Goal: Navigation & Orientation: Understand site structure

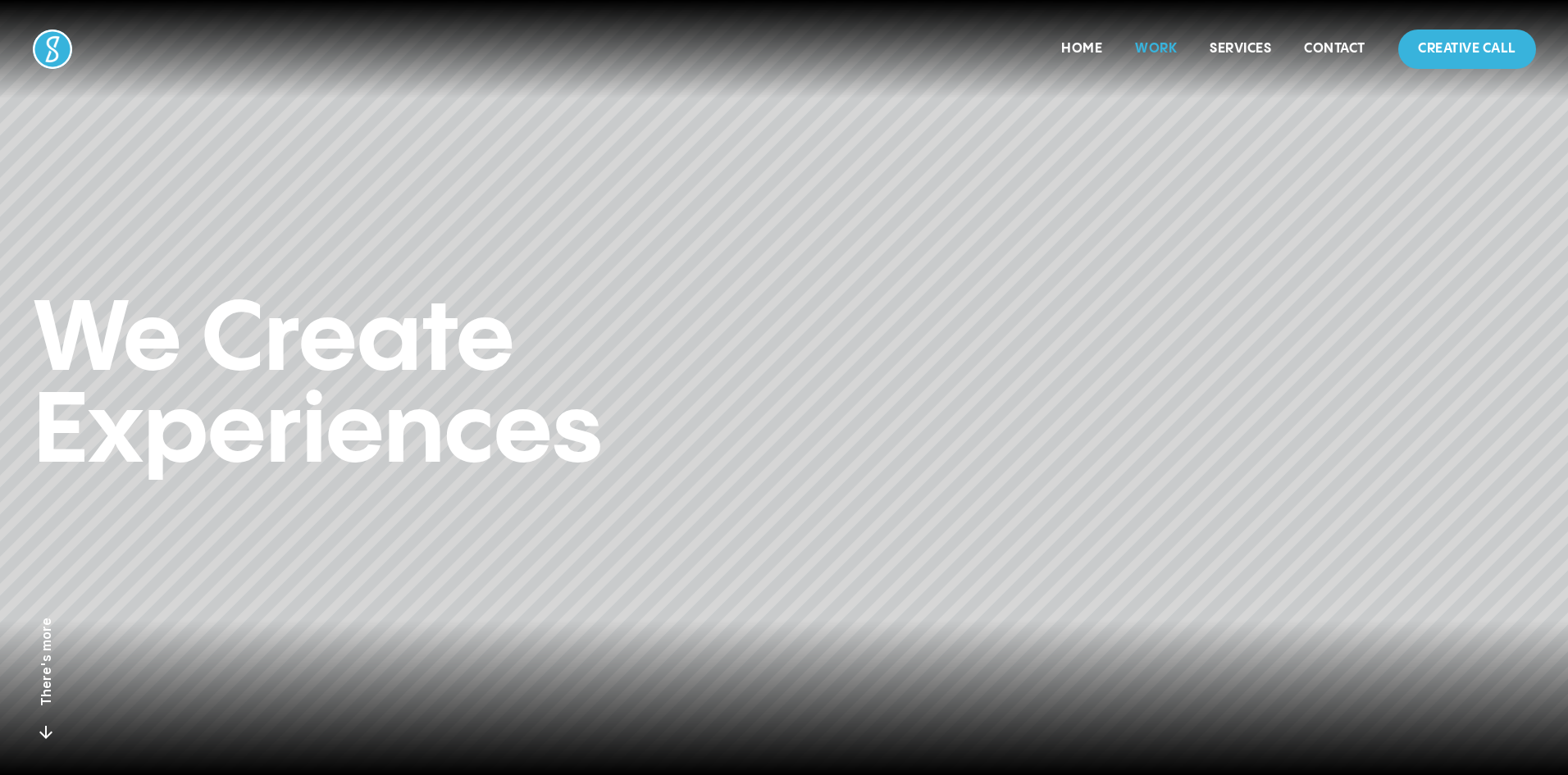
click at [1149, 50] on link "Work" at bounding box center [1156, 48] width 42 height 14
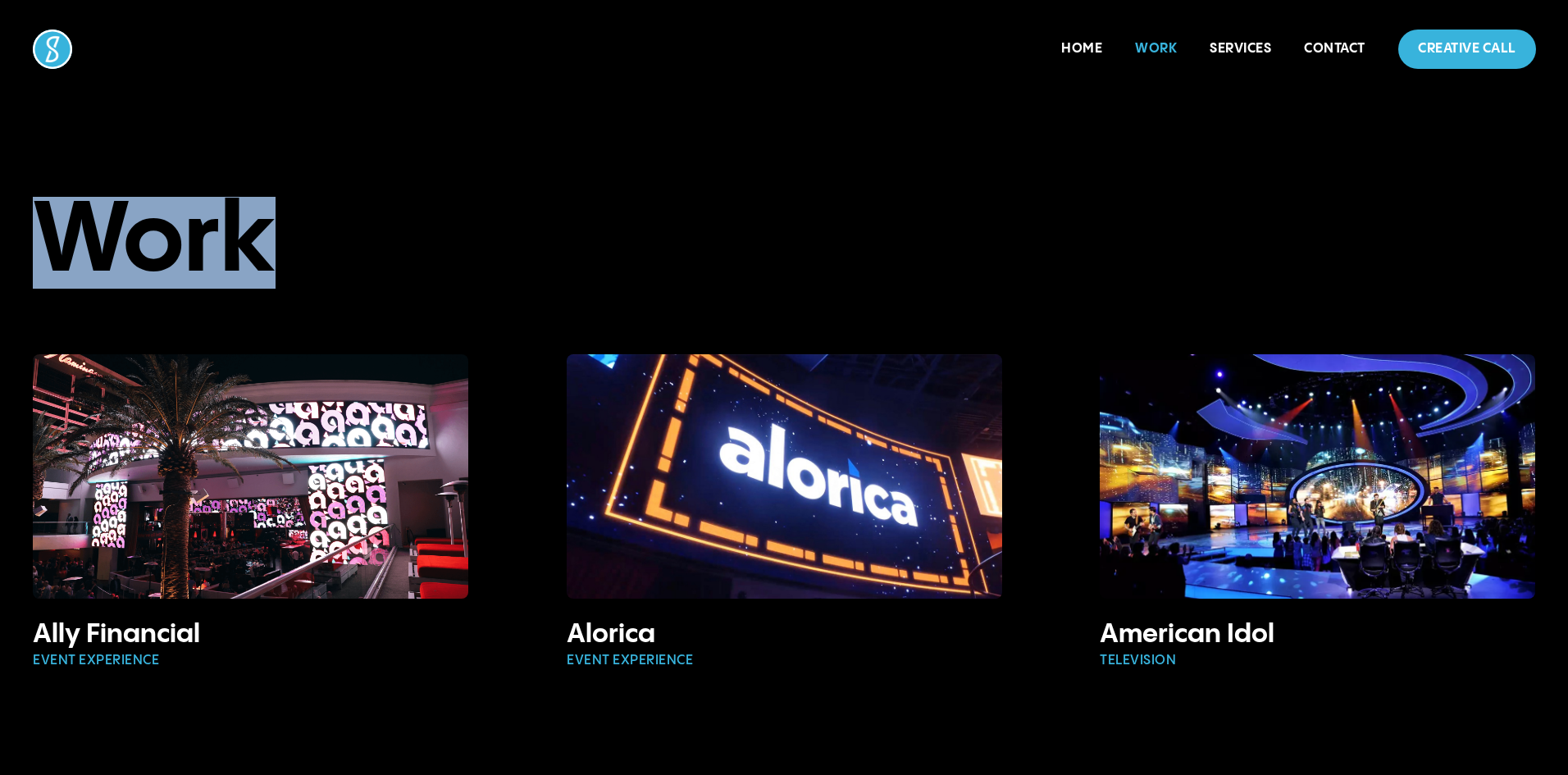
drag, startPoint x: 1566, startPoint y: 87, endPoint x: 1574, endPoint y: 146, distance: 59.5
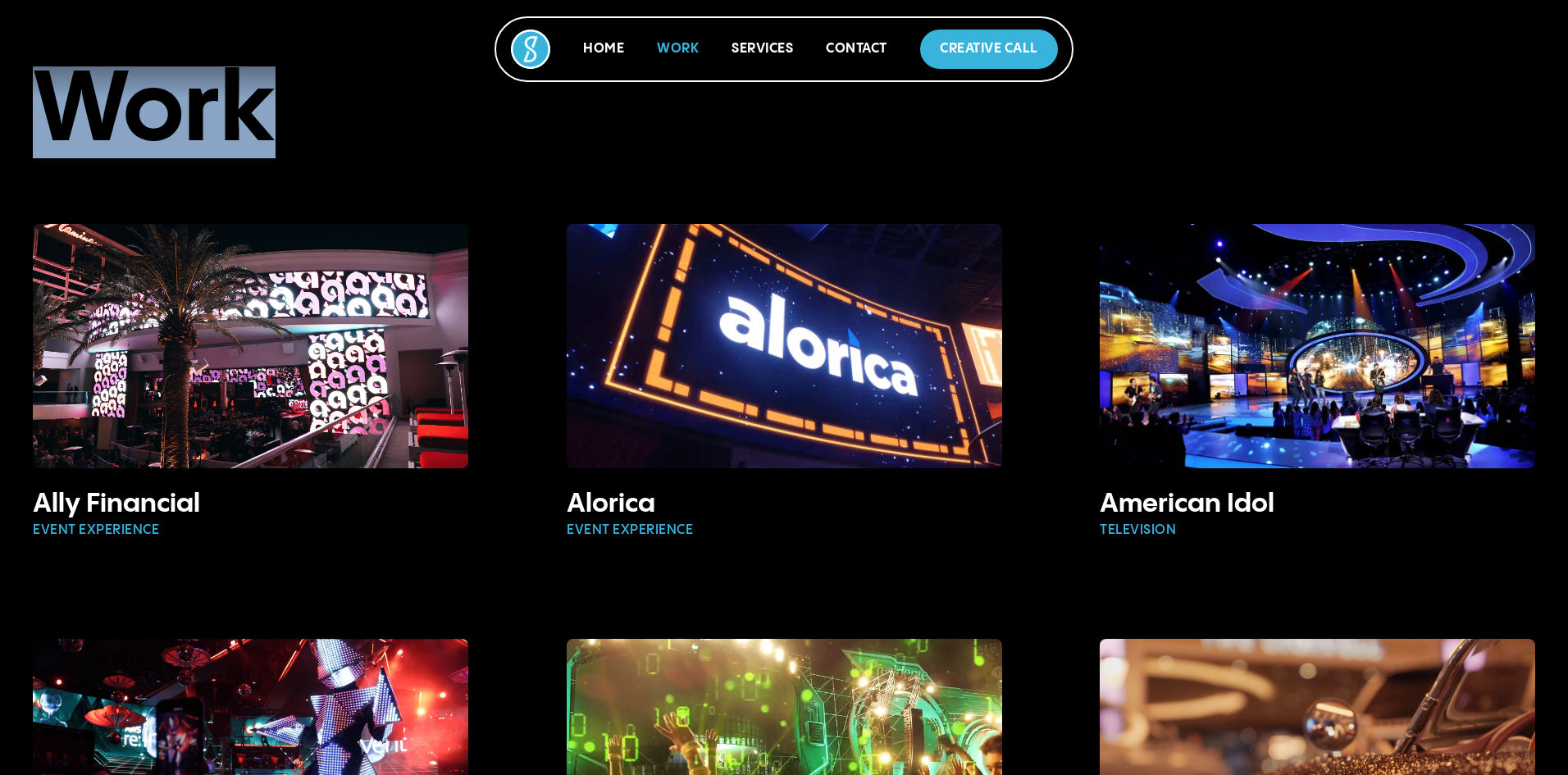
scroll to position [114, 0]
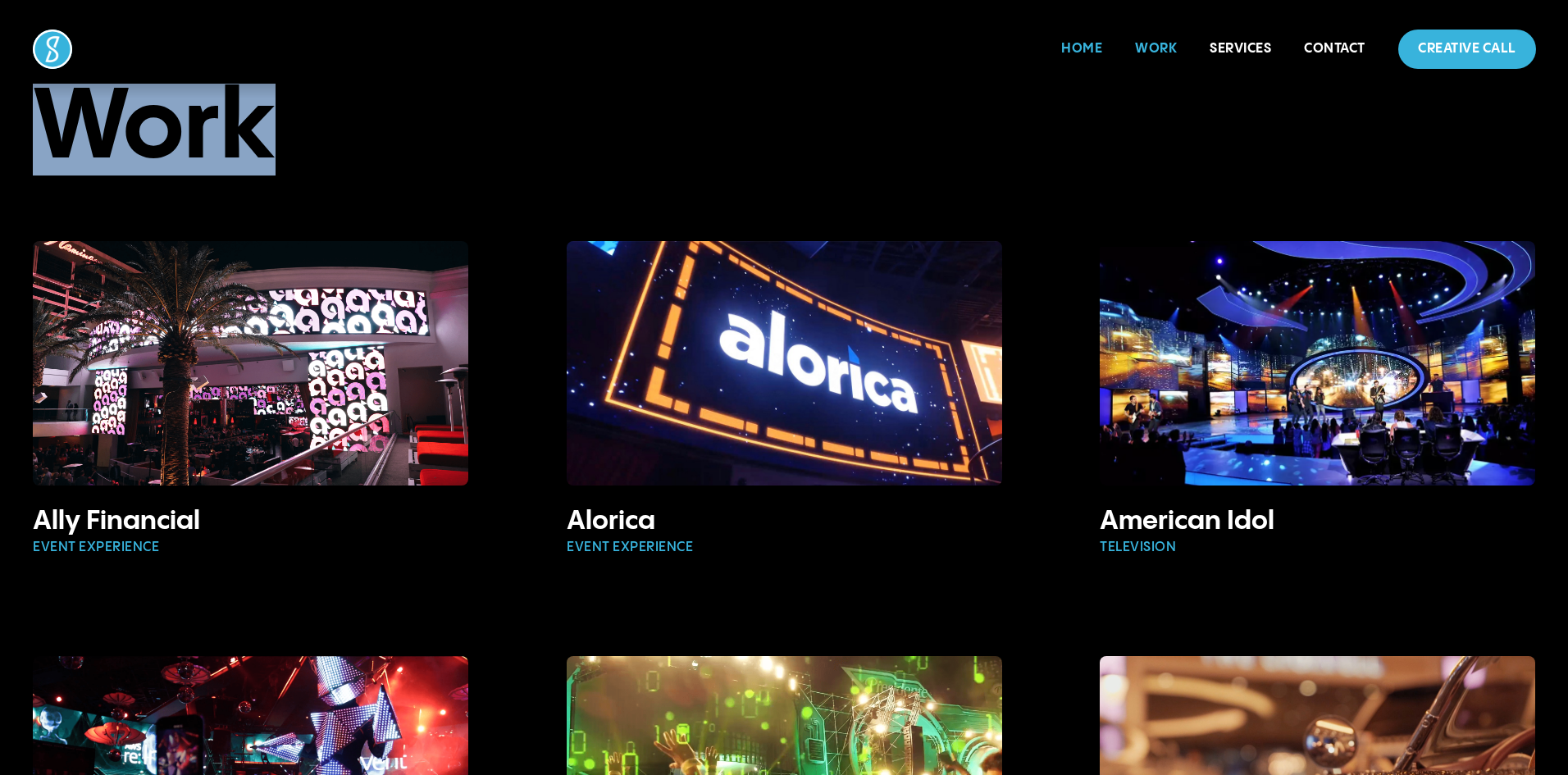
click at [1080, 52] on link "Home" at bounding box center [1082, 48] width 41 height 14
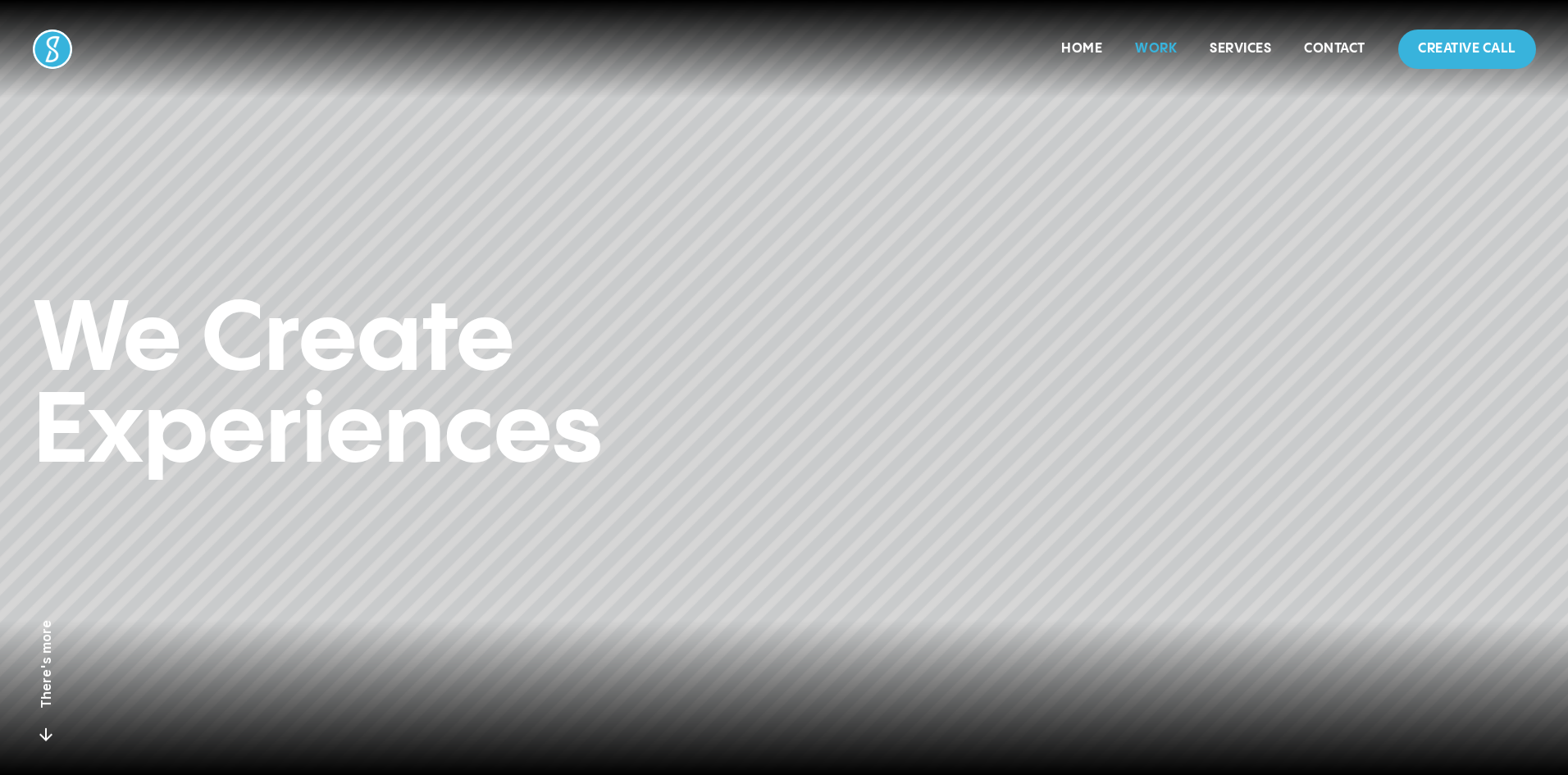
click at [1137, 48] on link "Work" at bounding box center [1156, 48] width 42 height 14
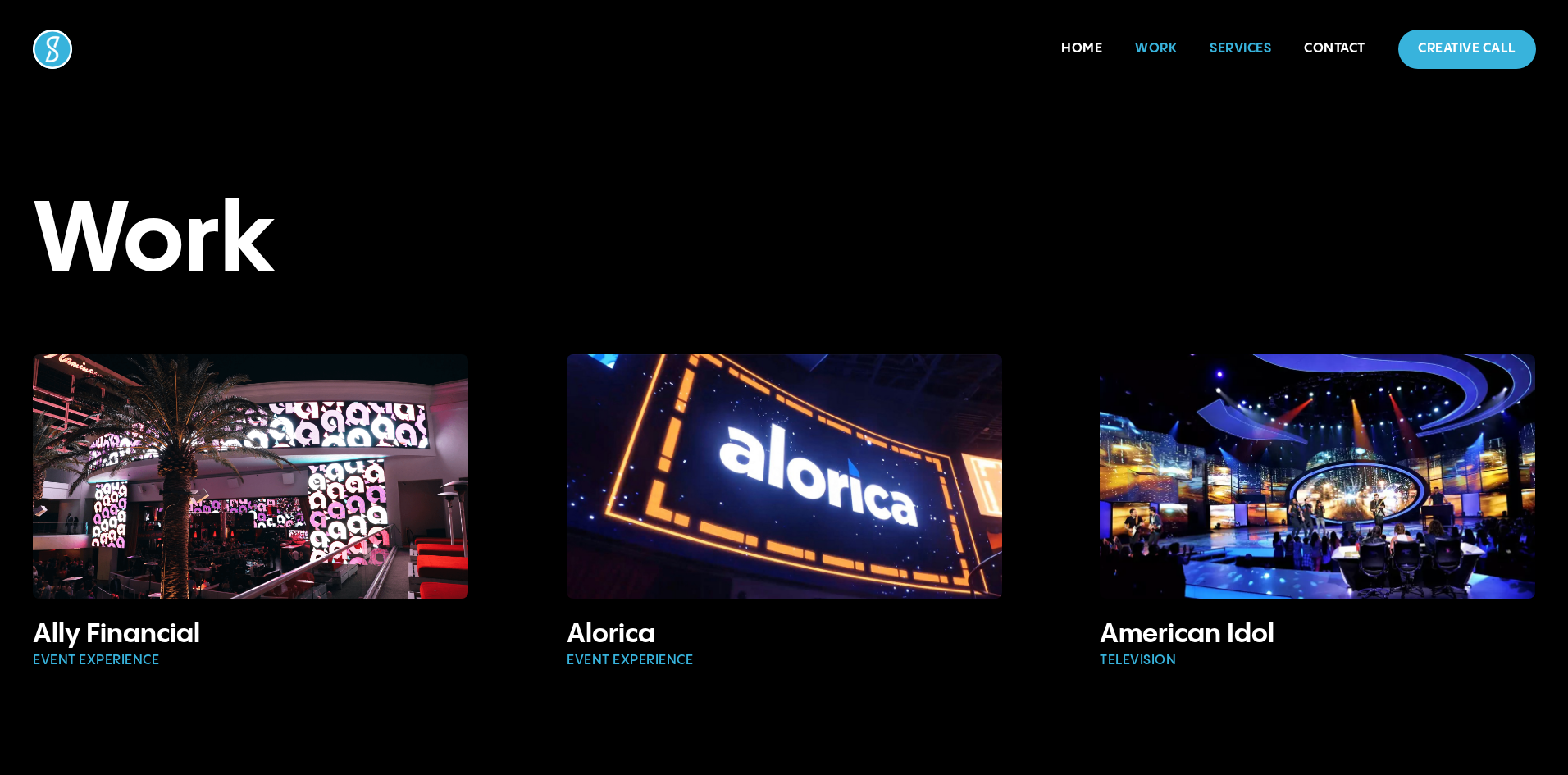
click at [1222, 51] on link "Services" at bounding box center [1241, 48] width 62 height 14
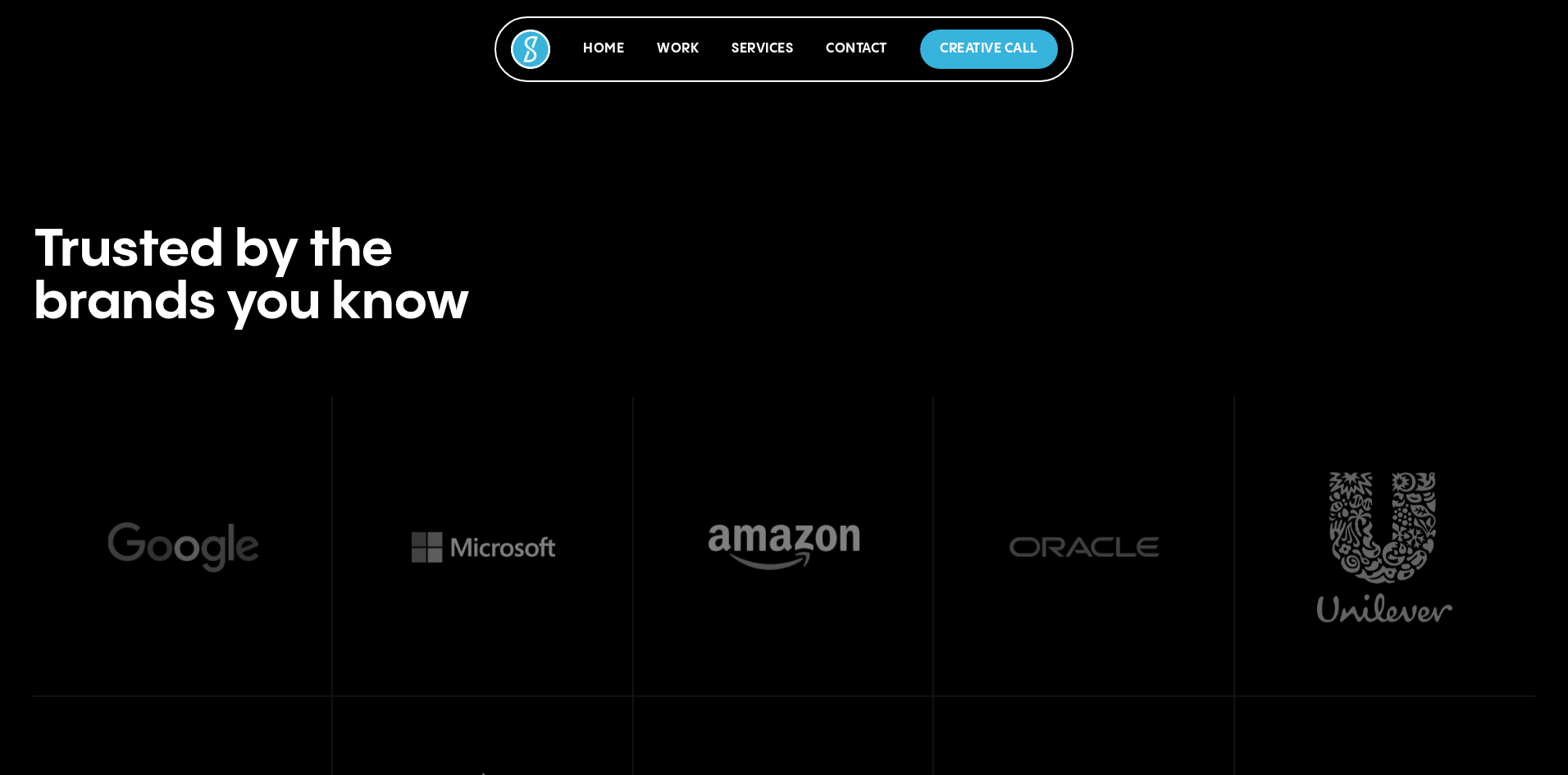
scroll to position [5735, 0]
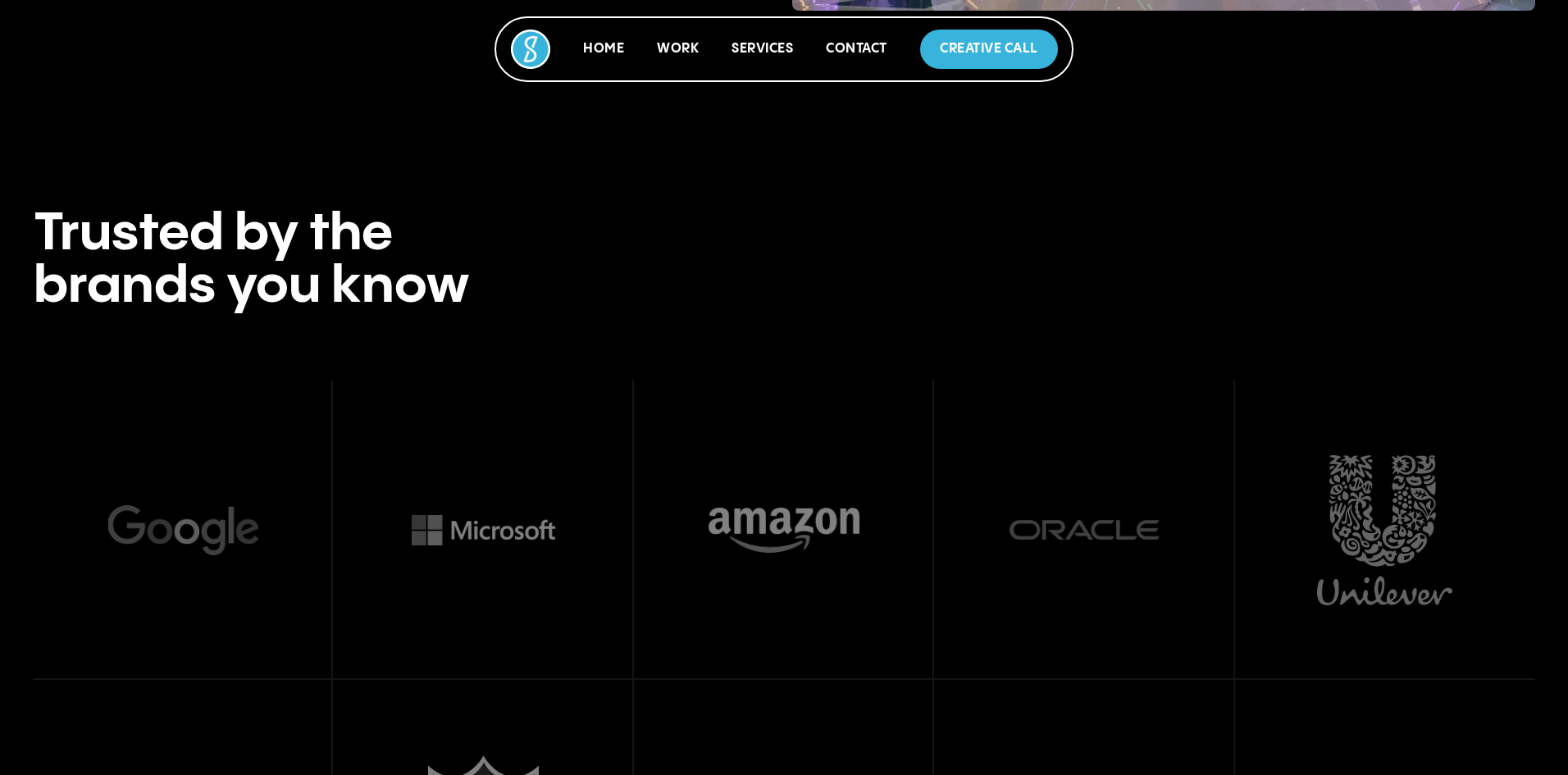
drag, startPoint x: 1566, startPoint y: 575, endPoint x: 1574, endPoint y: 665, distance: 90.4
click at [826, 473] on div at bounding box center [784, 530] width 157 height 157
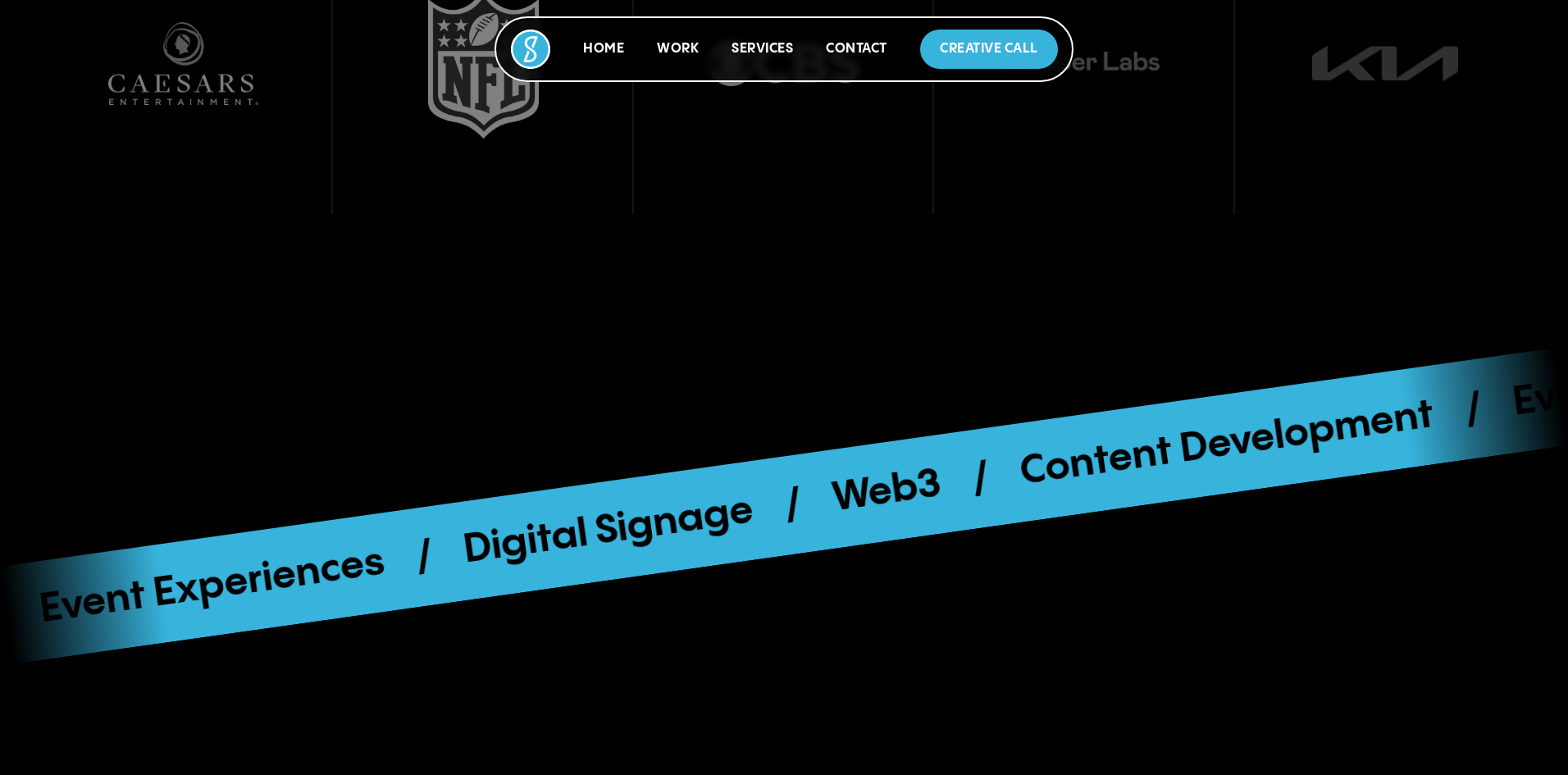
scroll to position [6527, 0]
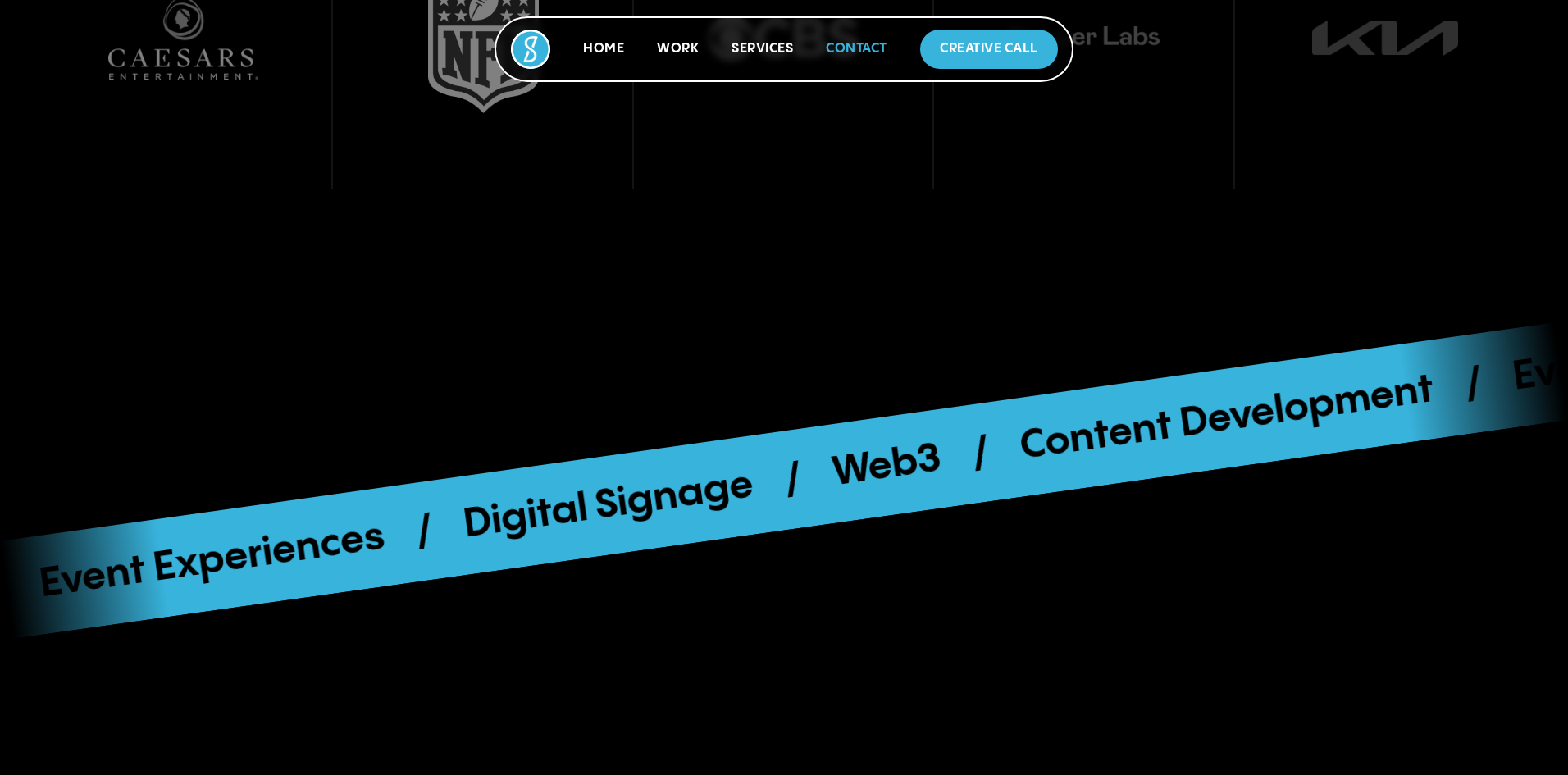
click at [874, 55] on link "Contact" at bounding box center [856, 48] width 62 height 14
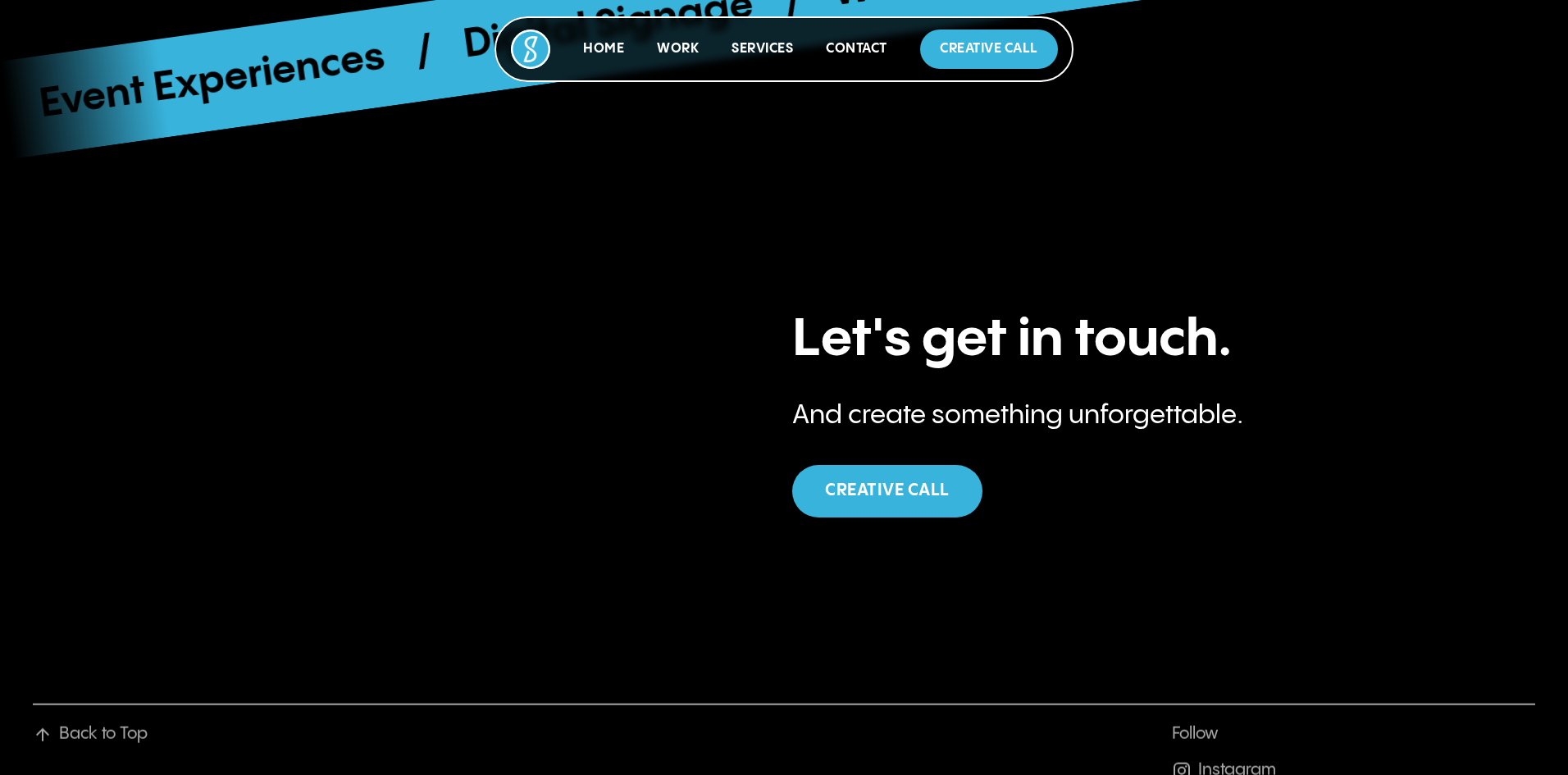
scroll to position [7104, 0]
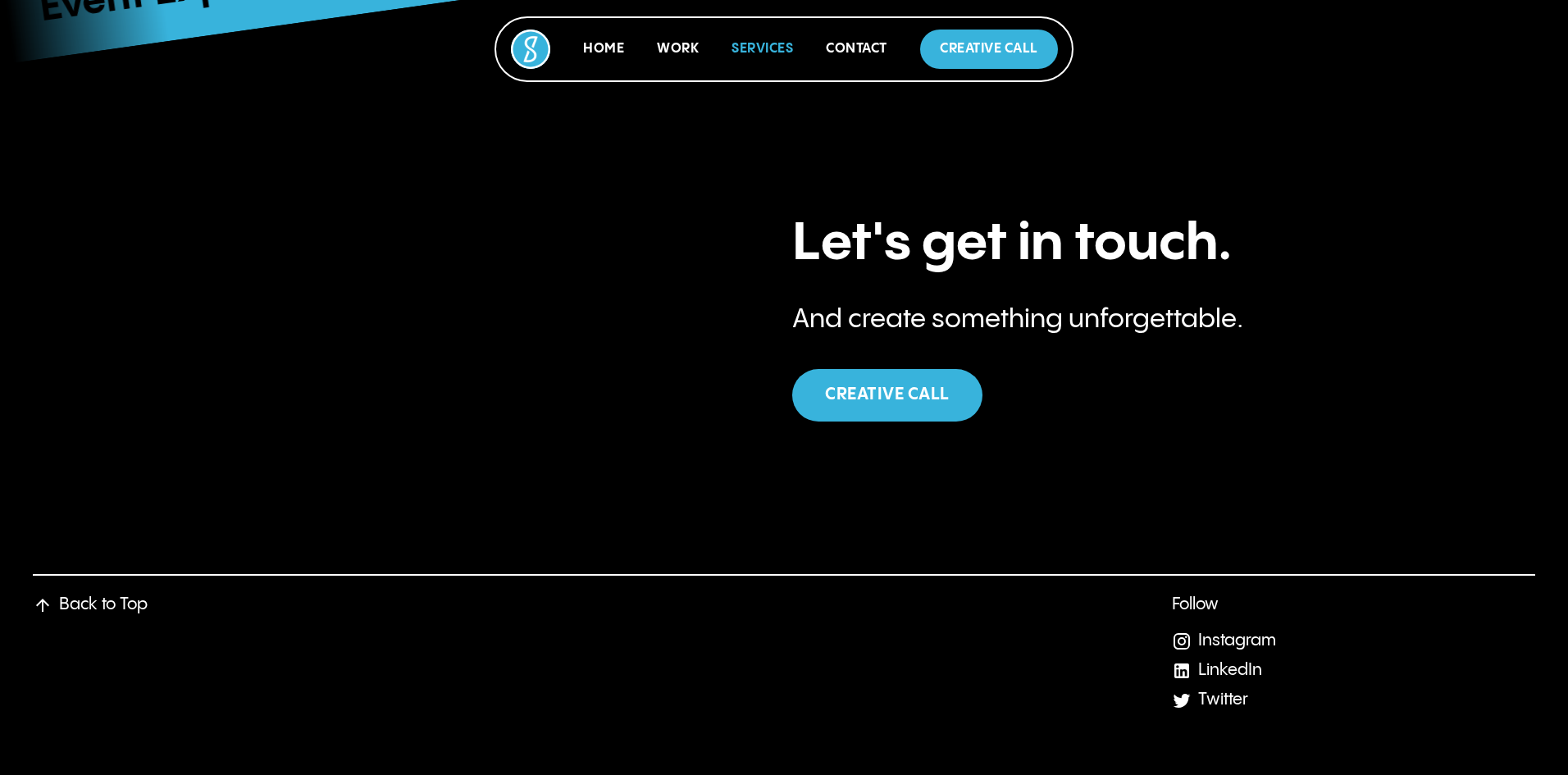
click at [764, 48] on link "Services" at bounding box center [762, 48] width 62 height 14
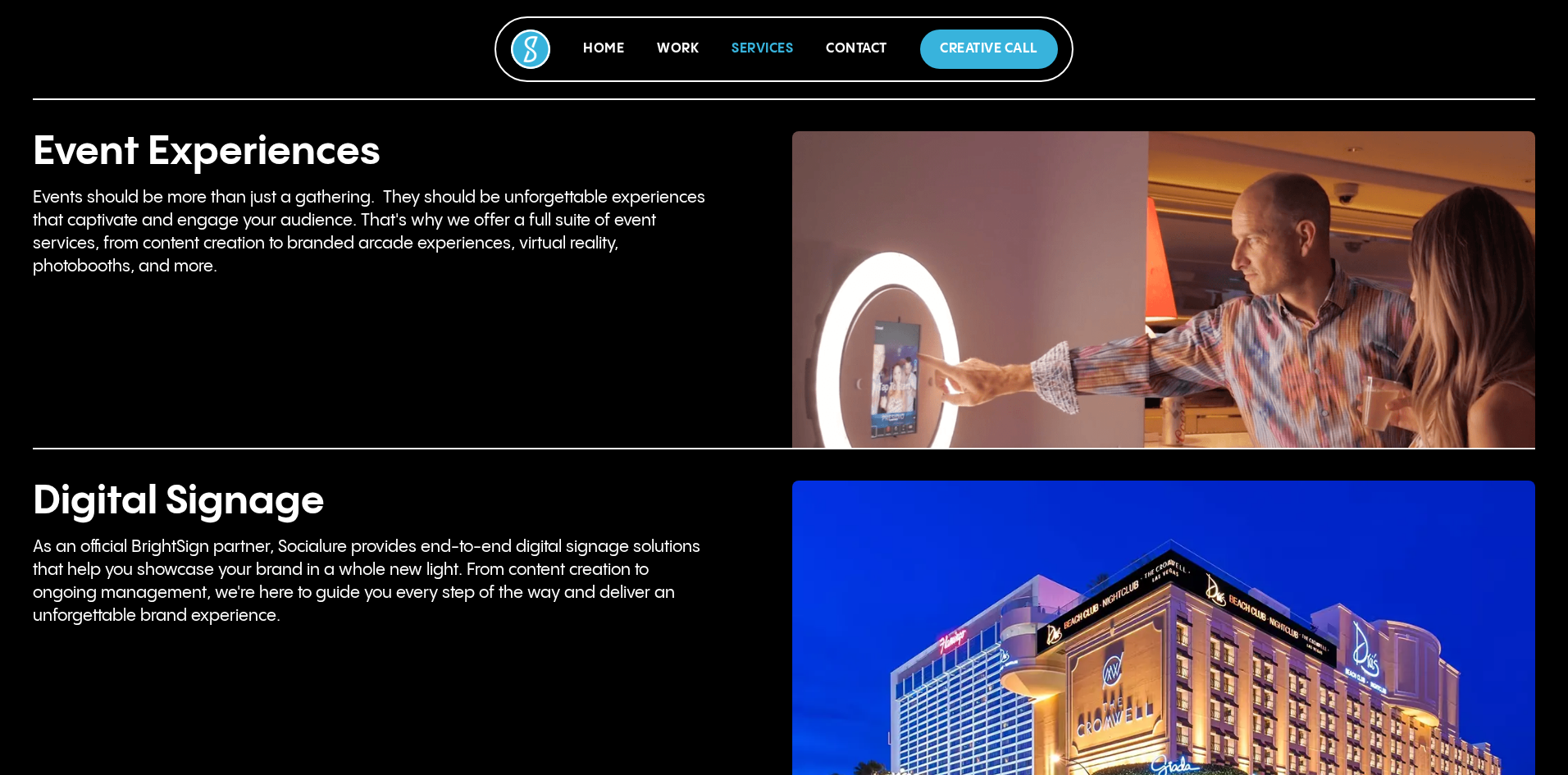
scroll to position [2915, 0]
